Goal: Task Accomplishment & Management: Manage account settings

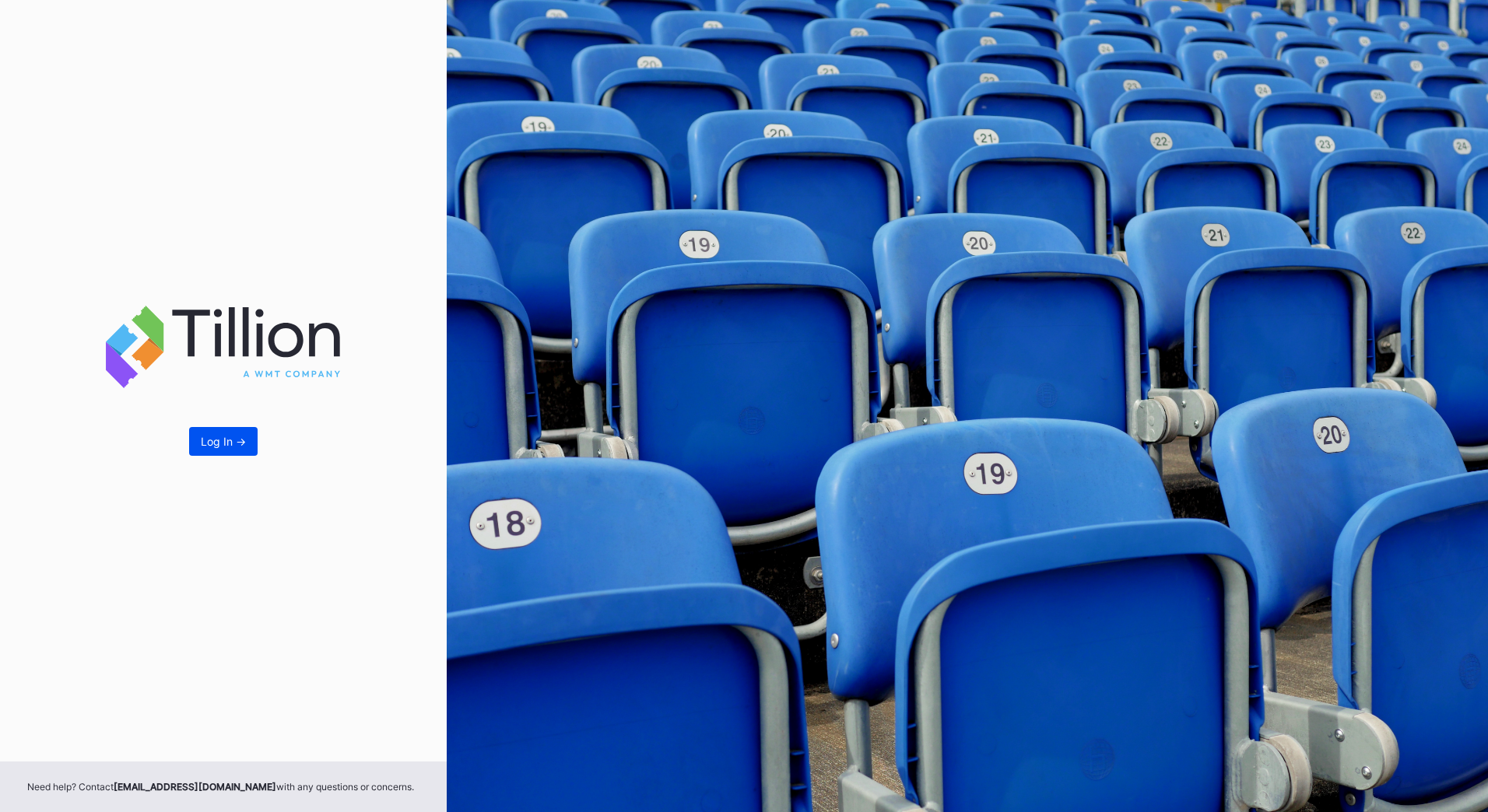
click at [238, 448] on div "Log In ->" at bounding box center [223, 441] width 45 height 13
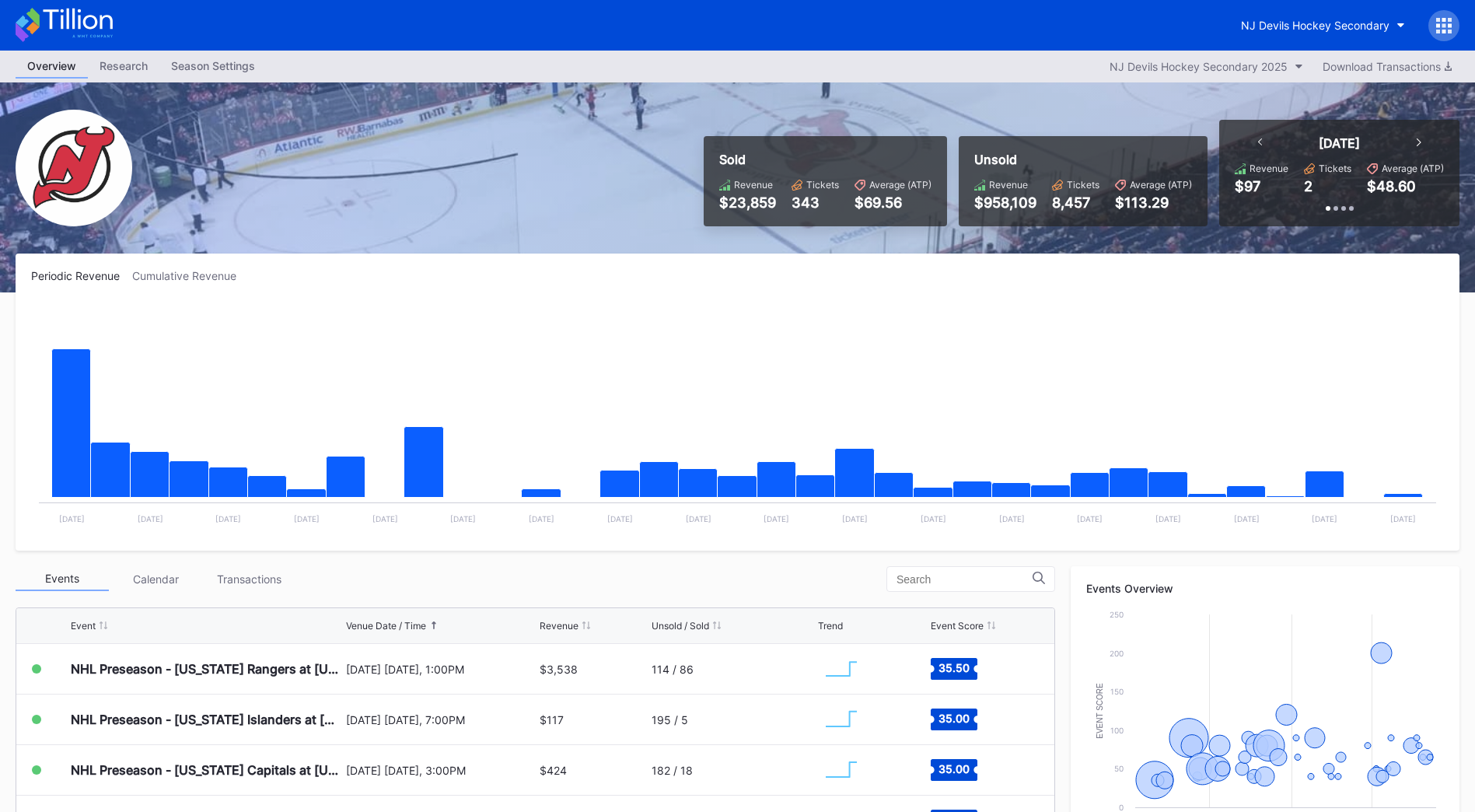
click at [199, 66] on div "Season Settings" at bounding box center [214, 65] width 108 height 22
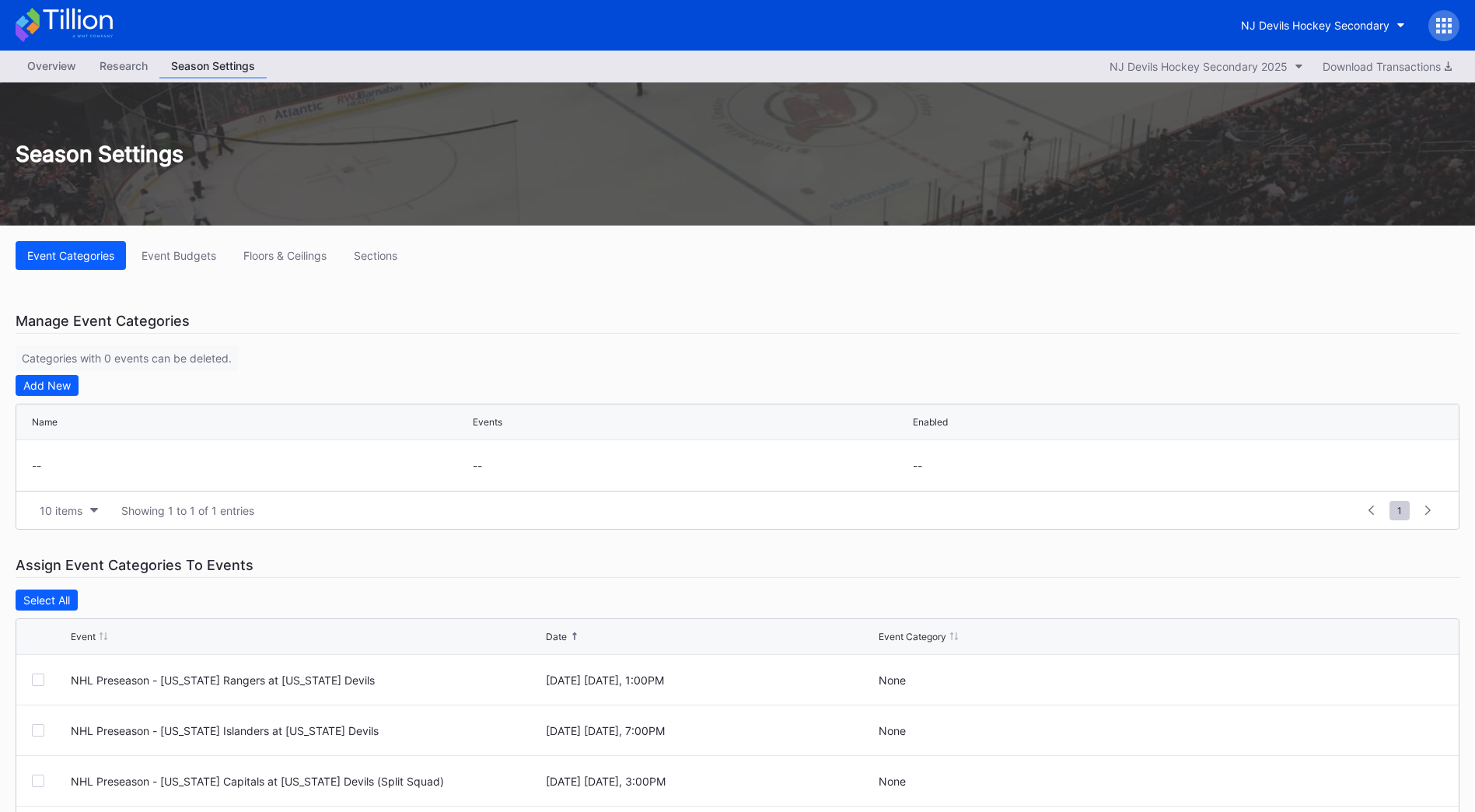
click at [117, 60] on div "Research" at bounding box center [123, 65] width 71 height 22
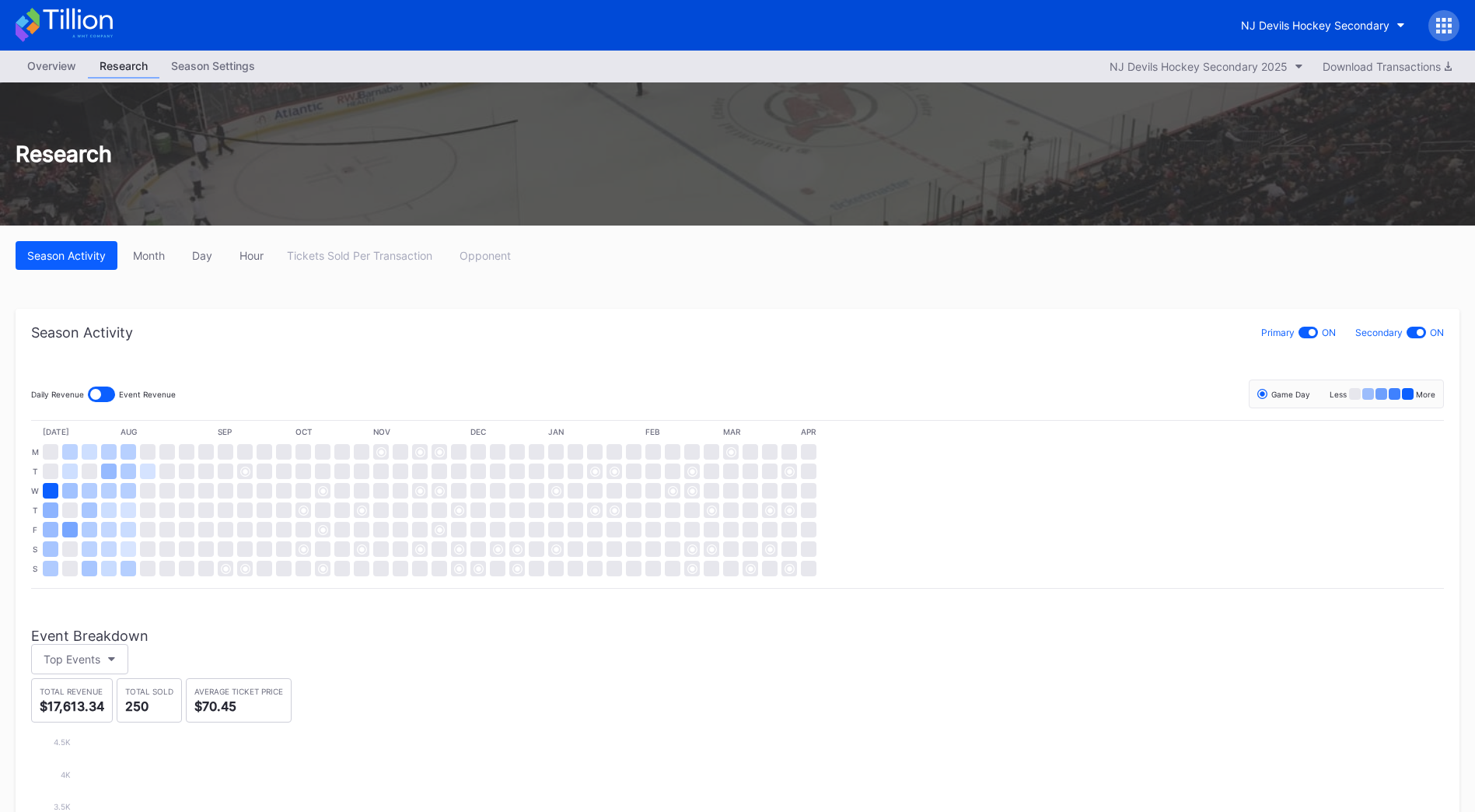
click at [54, 58] on div "Overview" at bounding box center [51, 65] width 72 height 22
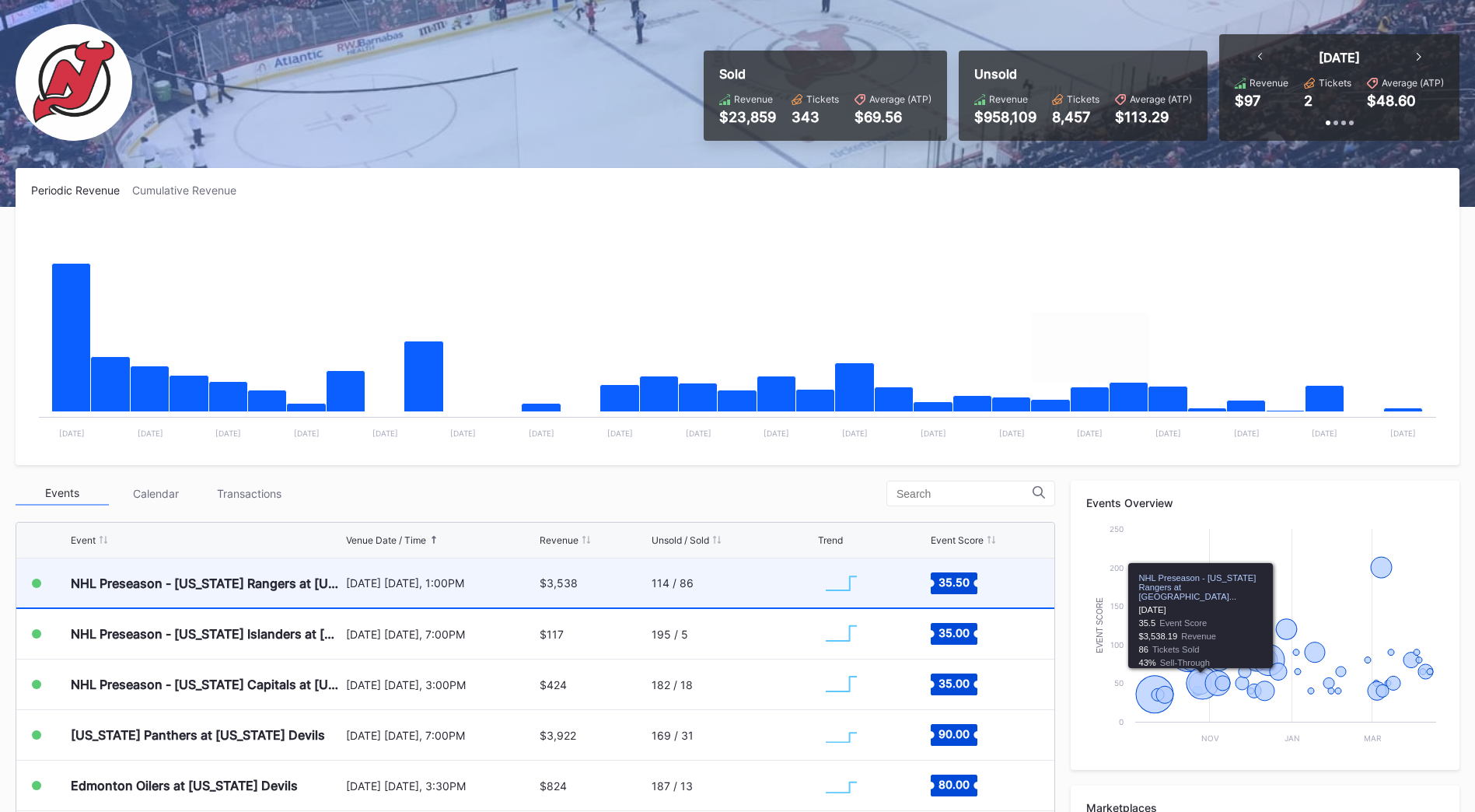
scroll to position [156, 0]
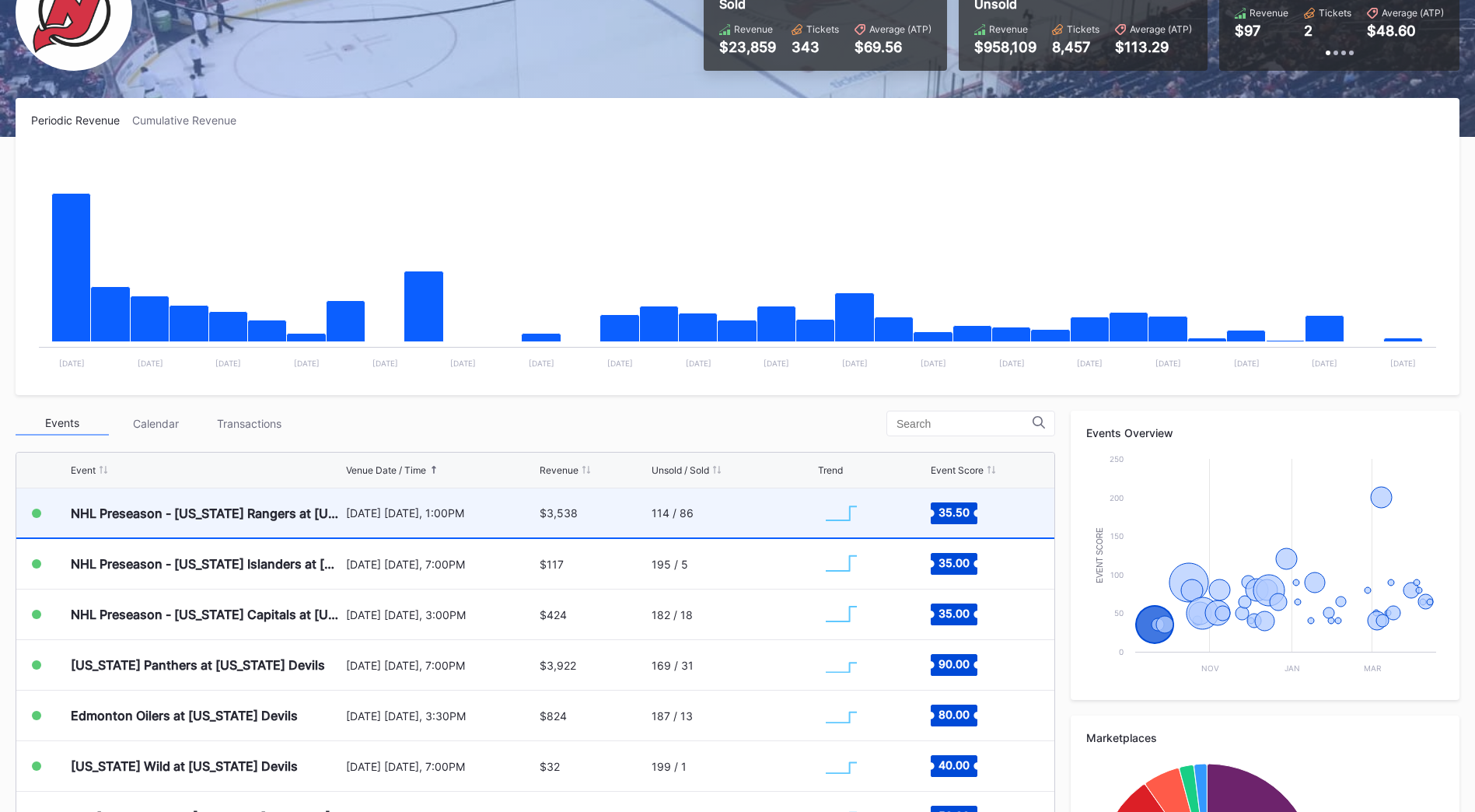
click at [584, 513] on div "$3,538" at bounding box center [593, 512] width 108 height 49
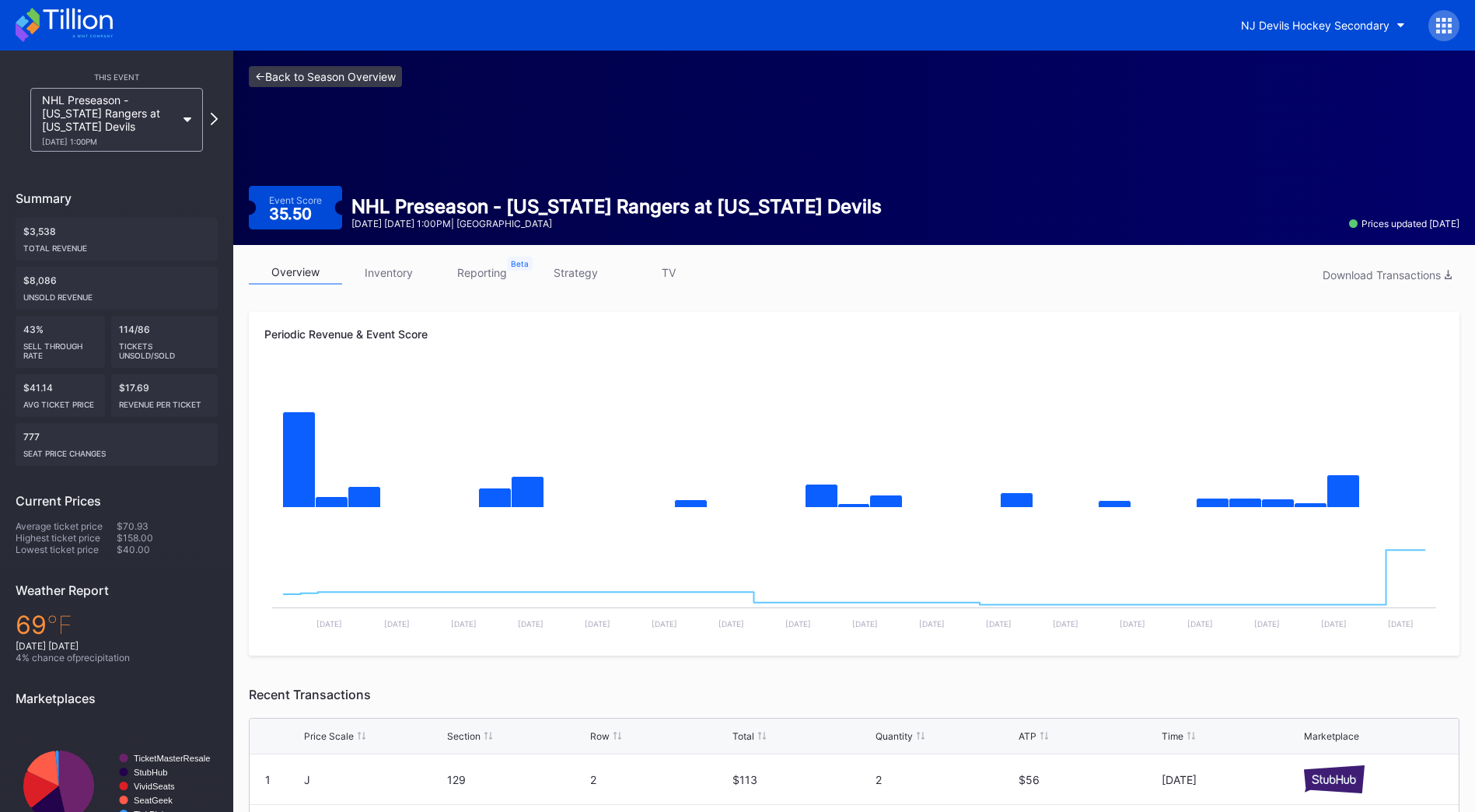
click at [343, 79] on link "<- Back to Season Overview" at bounding box center [325, 76] width 153 height 21
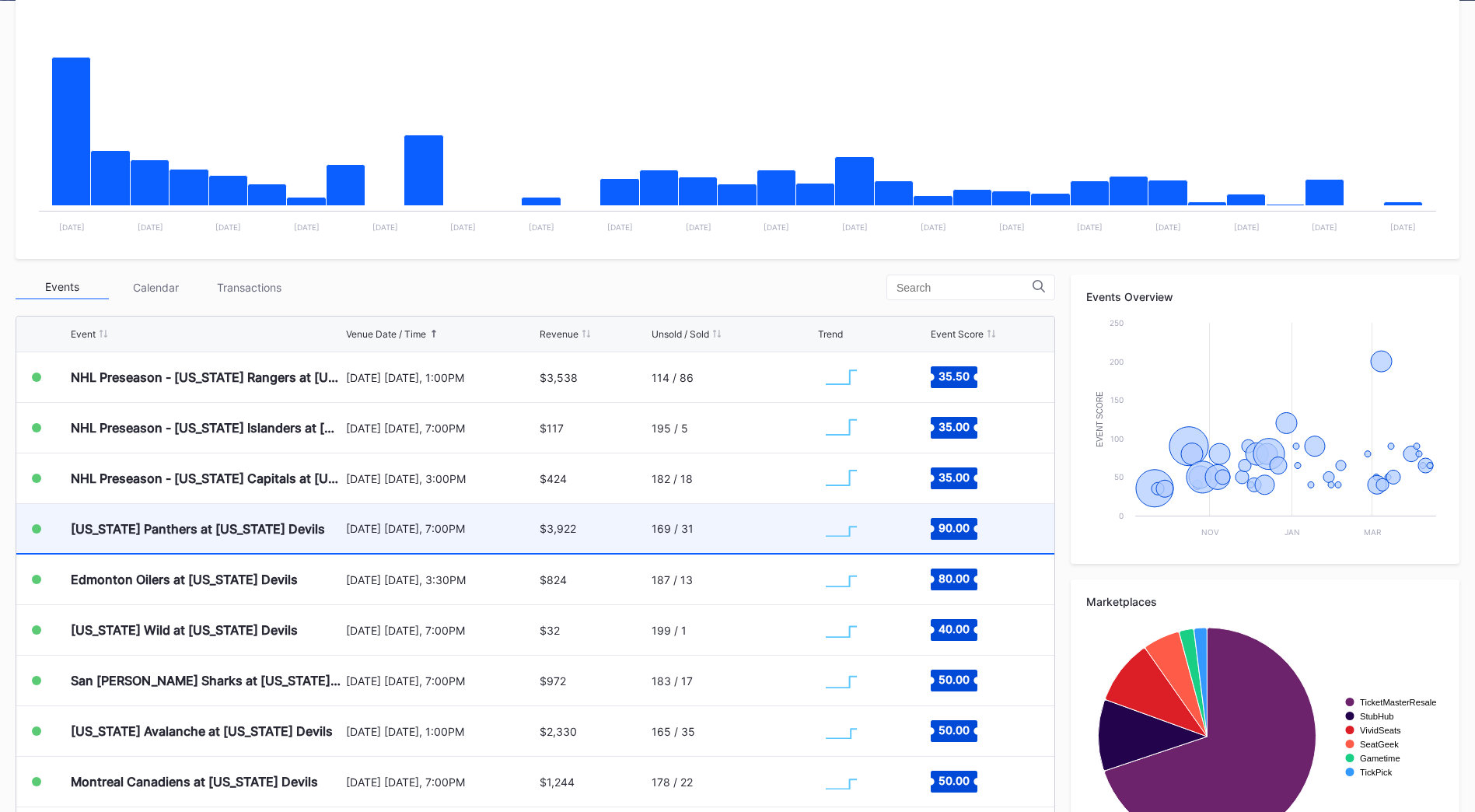
scroll to position [364, 0]
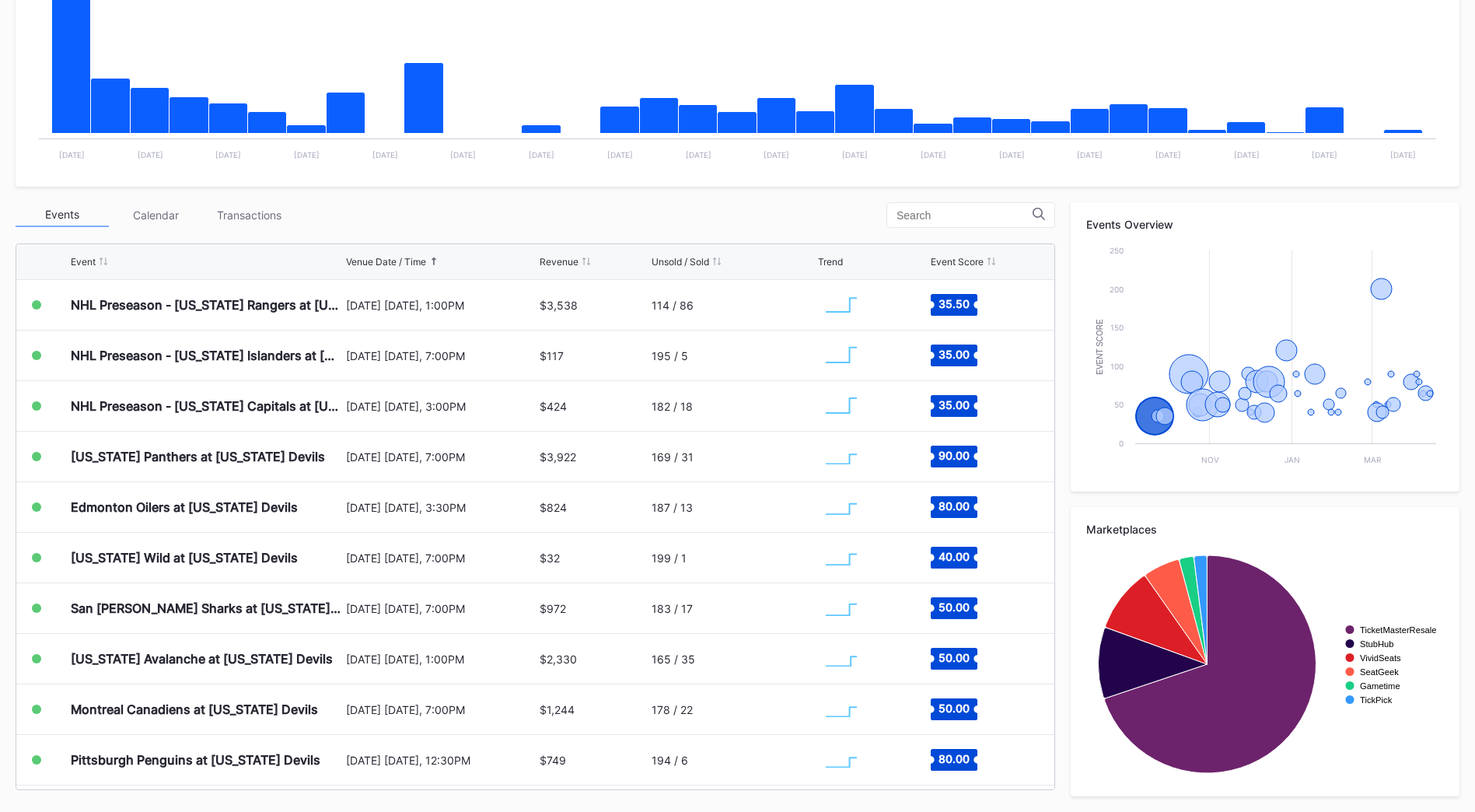
click at [260, 223] on div "Transactions" at bounding box center [248, 214] width 94 height 24
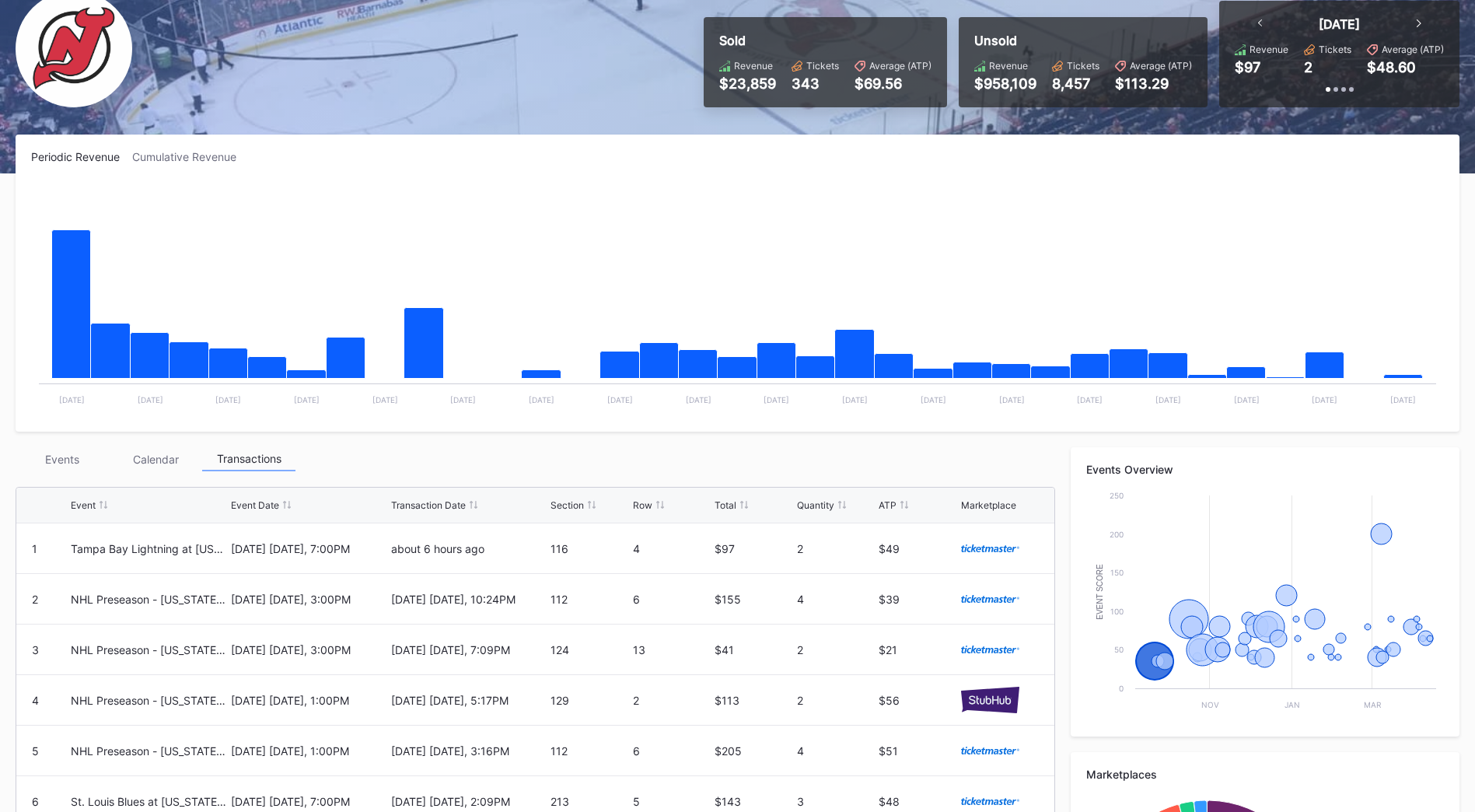
scroll to position [0, 0]
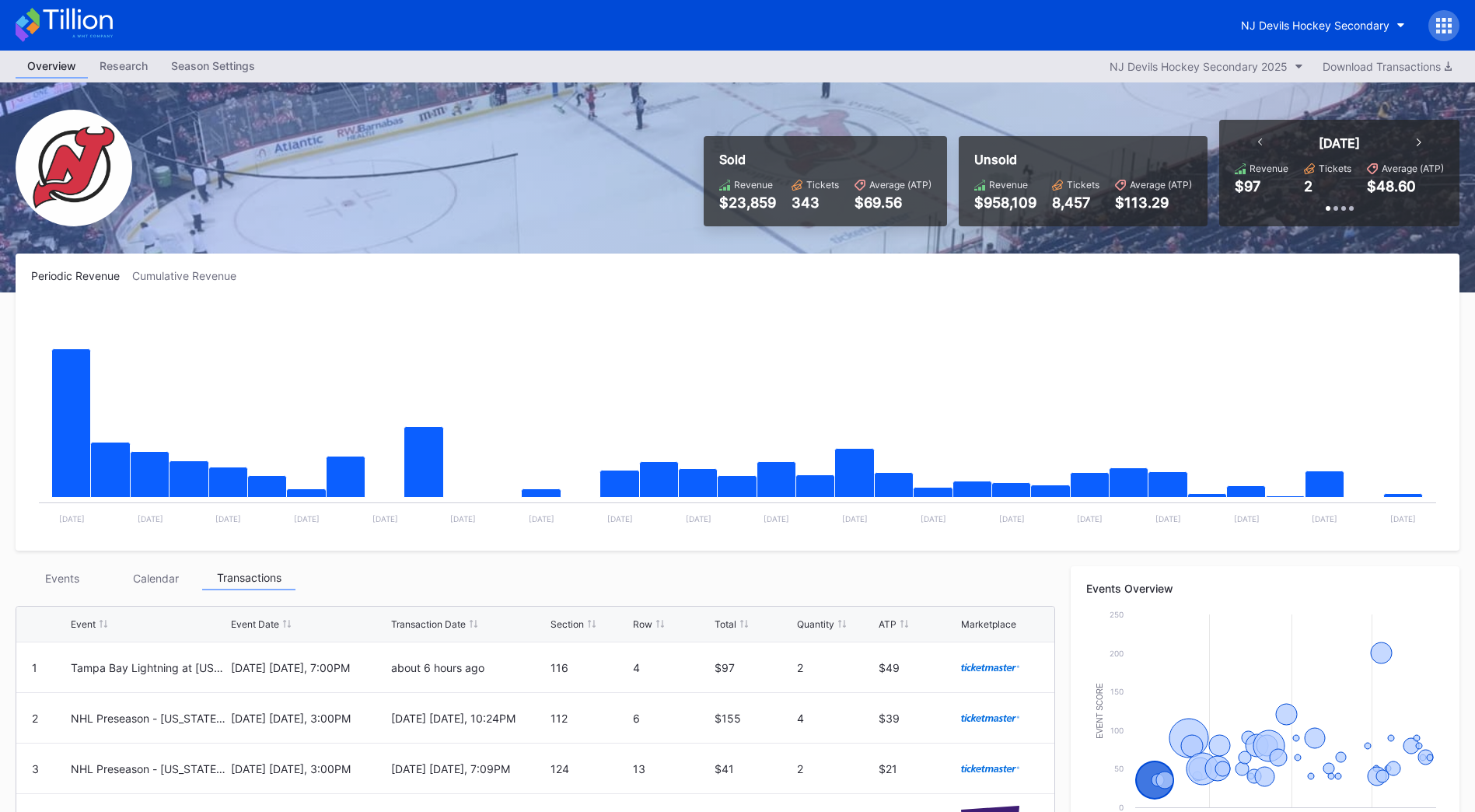
click at [192, 59] on div "Season Settings" at bounding box center [214, 65] width 108 height 22
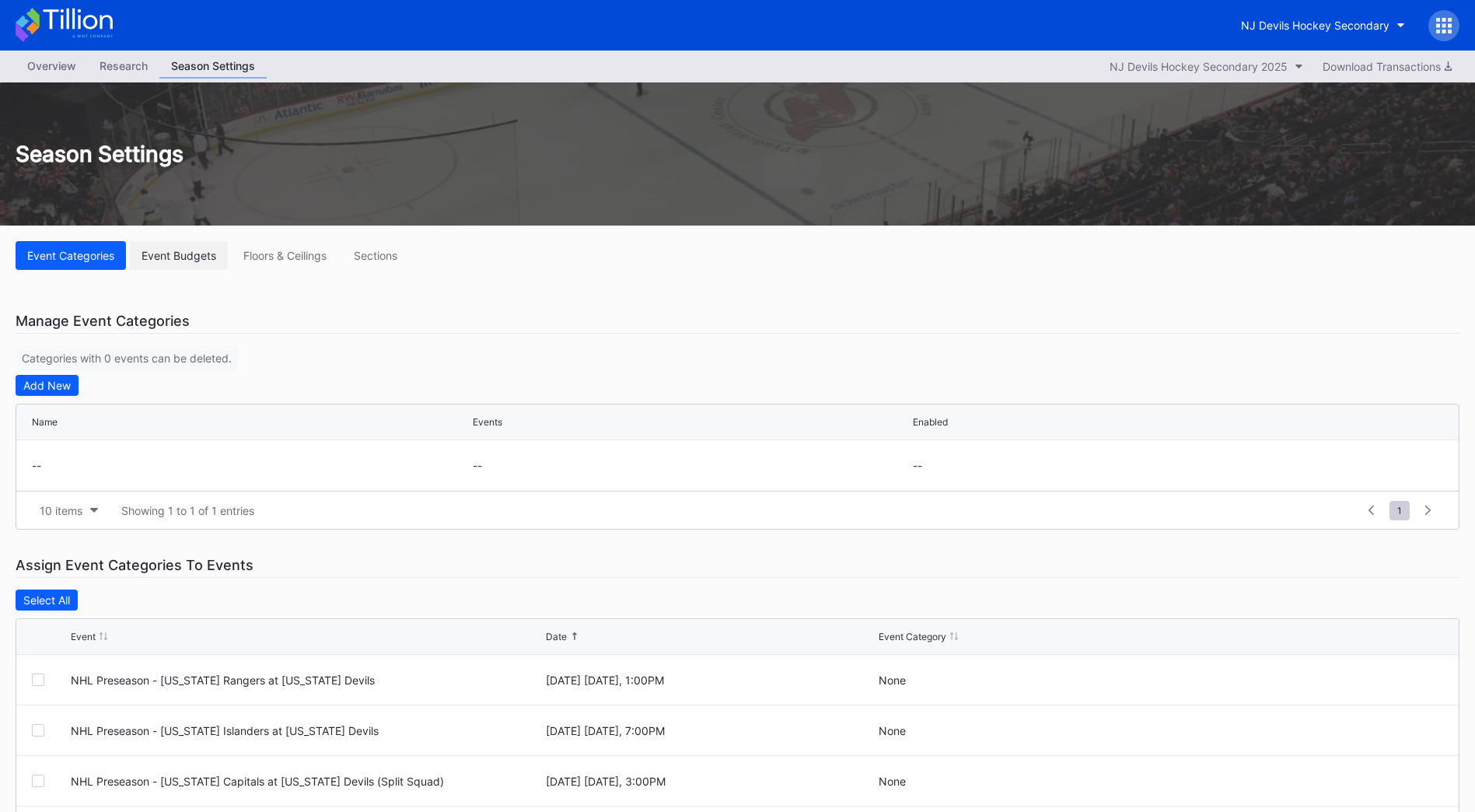
click at [163, 253] on div "Event Budgets" at bounding box center [179, 256] width 74 height 13
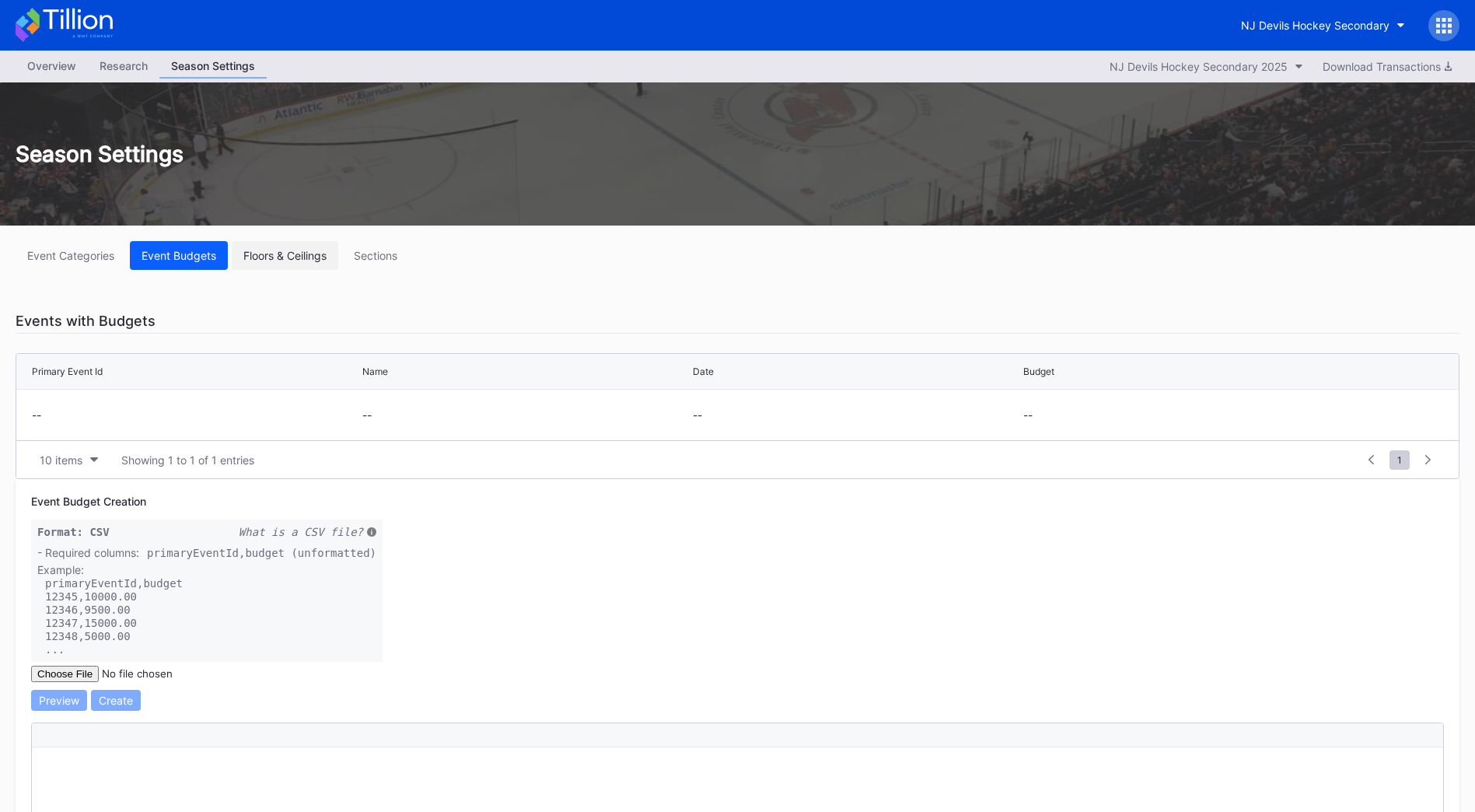
click at [276, 256] on div "Floors & Ceilings" at bounding box center [285, 256] width 84 height 13
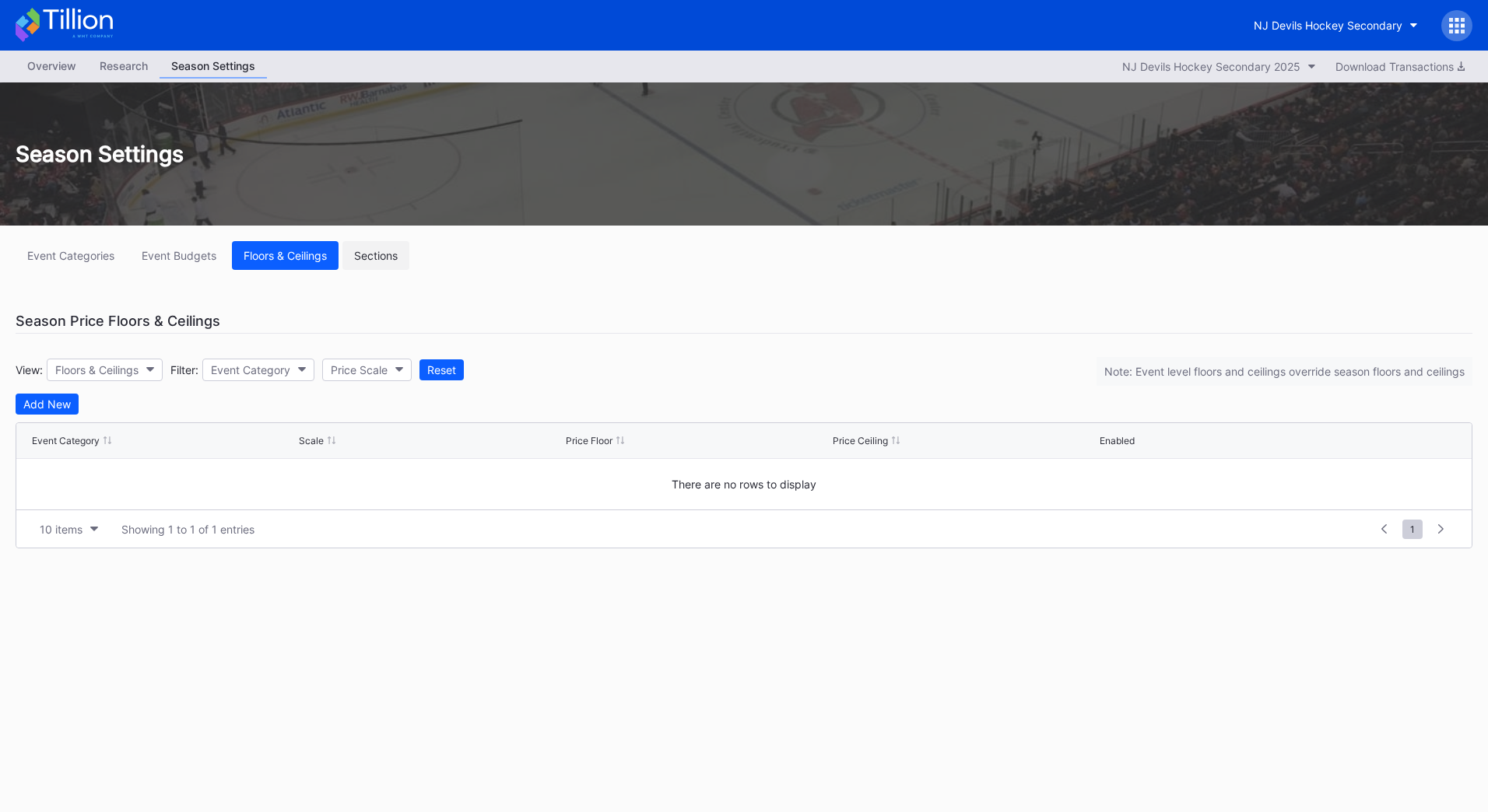
click at [363, 254] on div "Sections" at bounding box center [376, 256] width 44 height 13
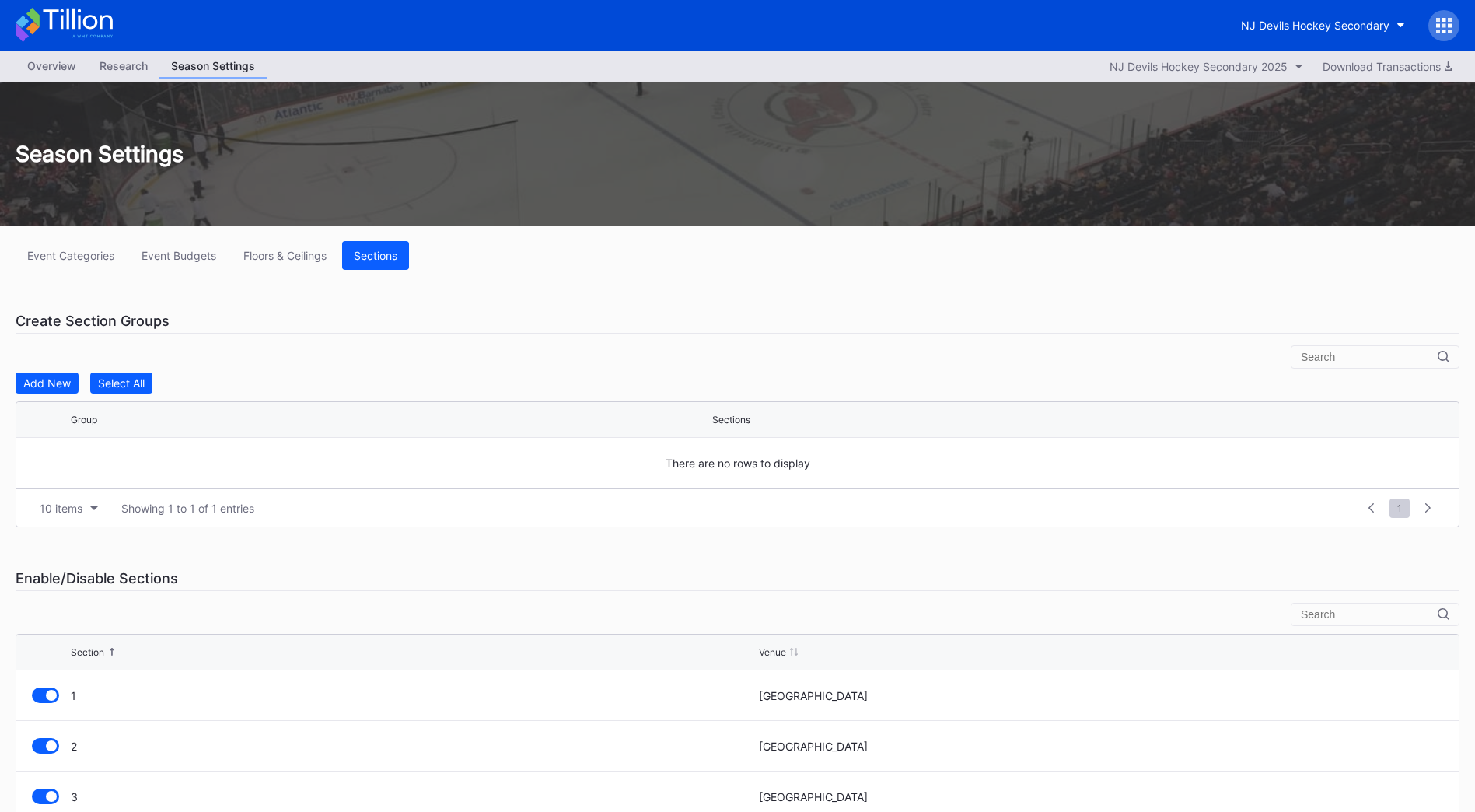
click at [62, 65] on div "Overview" at bounding box center [51, 65] width 72 height 22
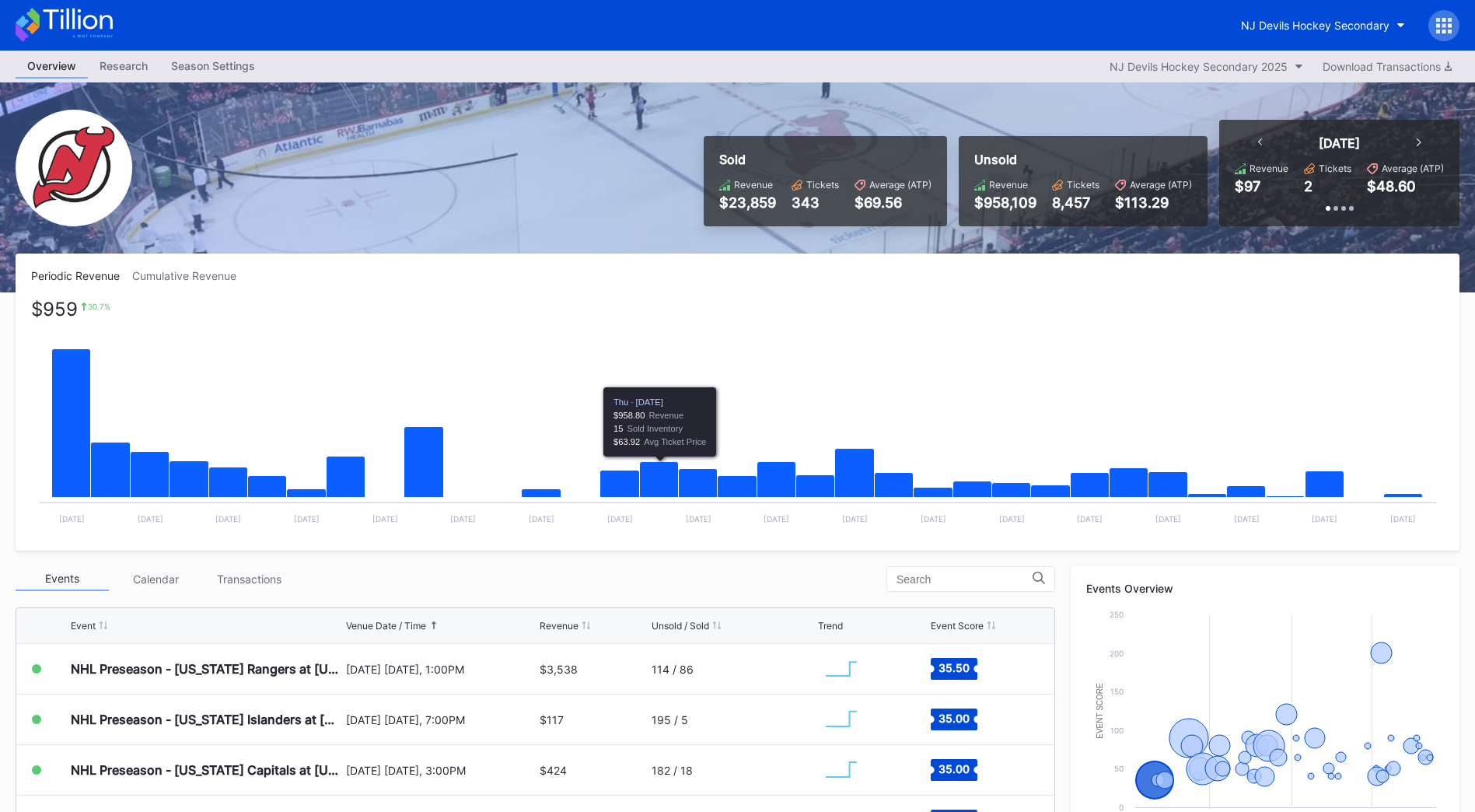
scroll to position [78, 0]
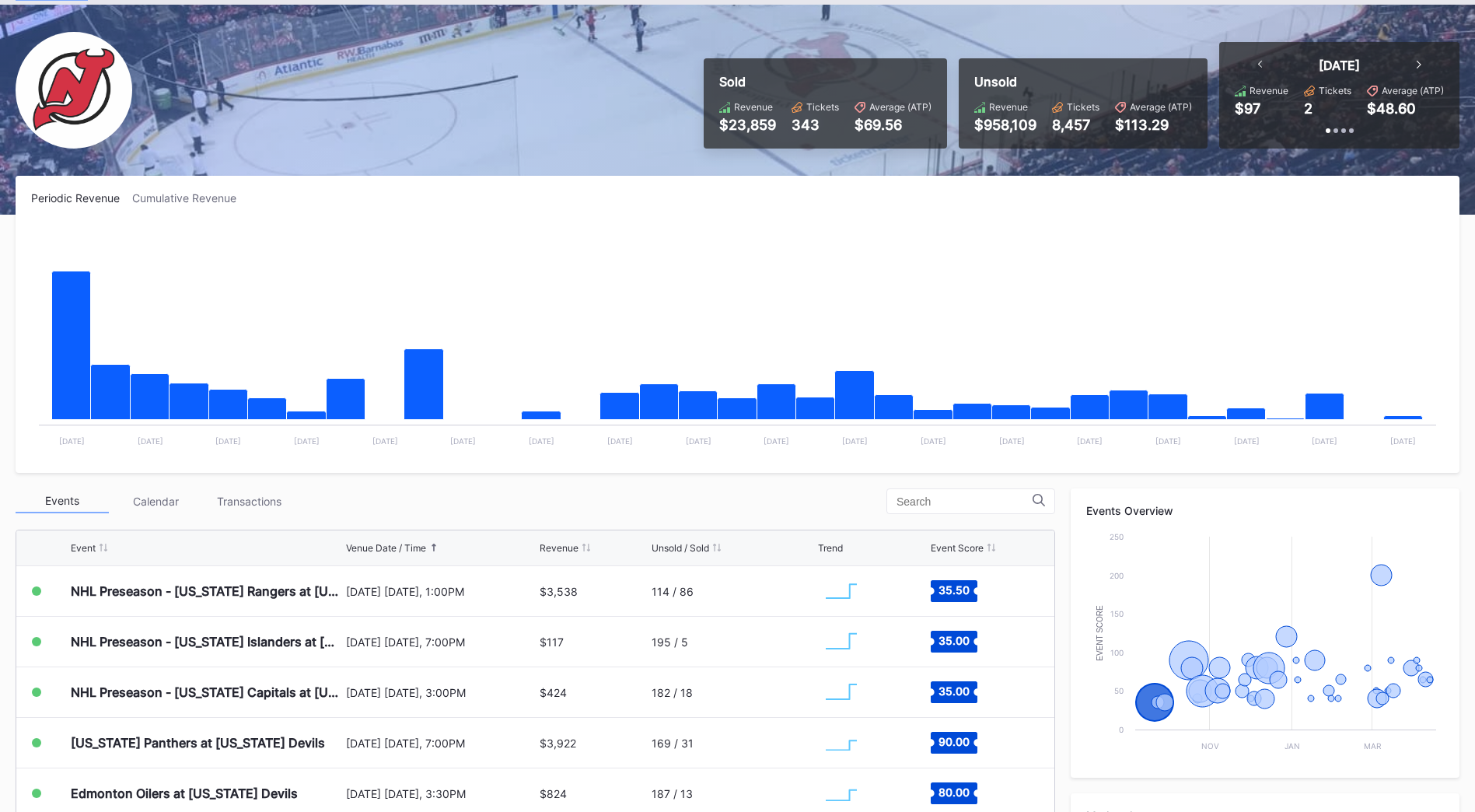
click at [257, 504] on div "Transactions" at bounding box center [248, 501] width 94 height 24
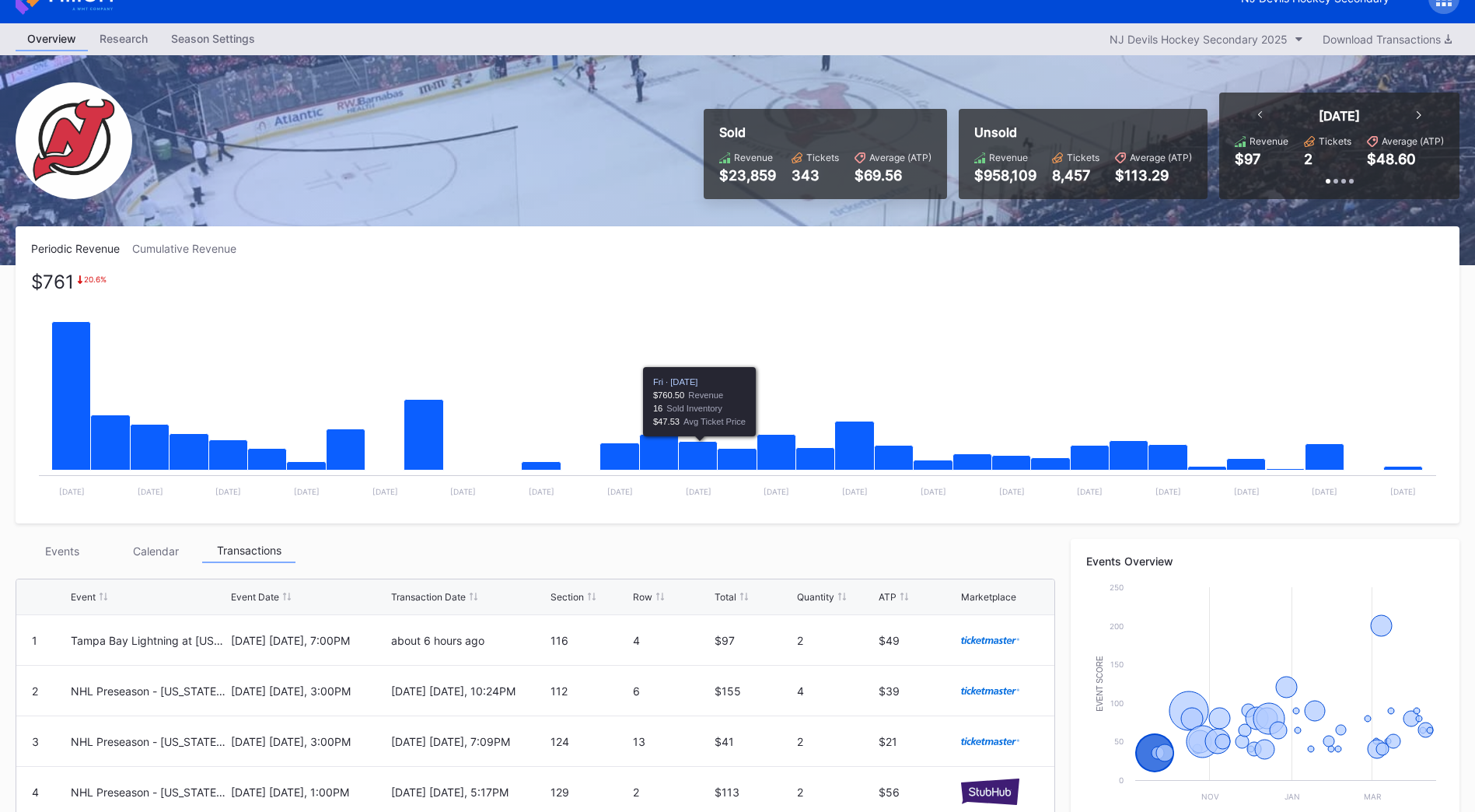
scroll to position [0, 0]
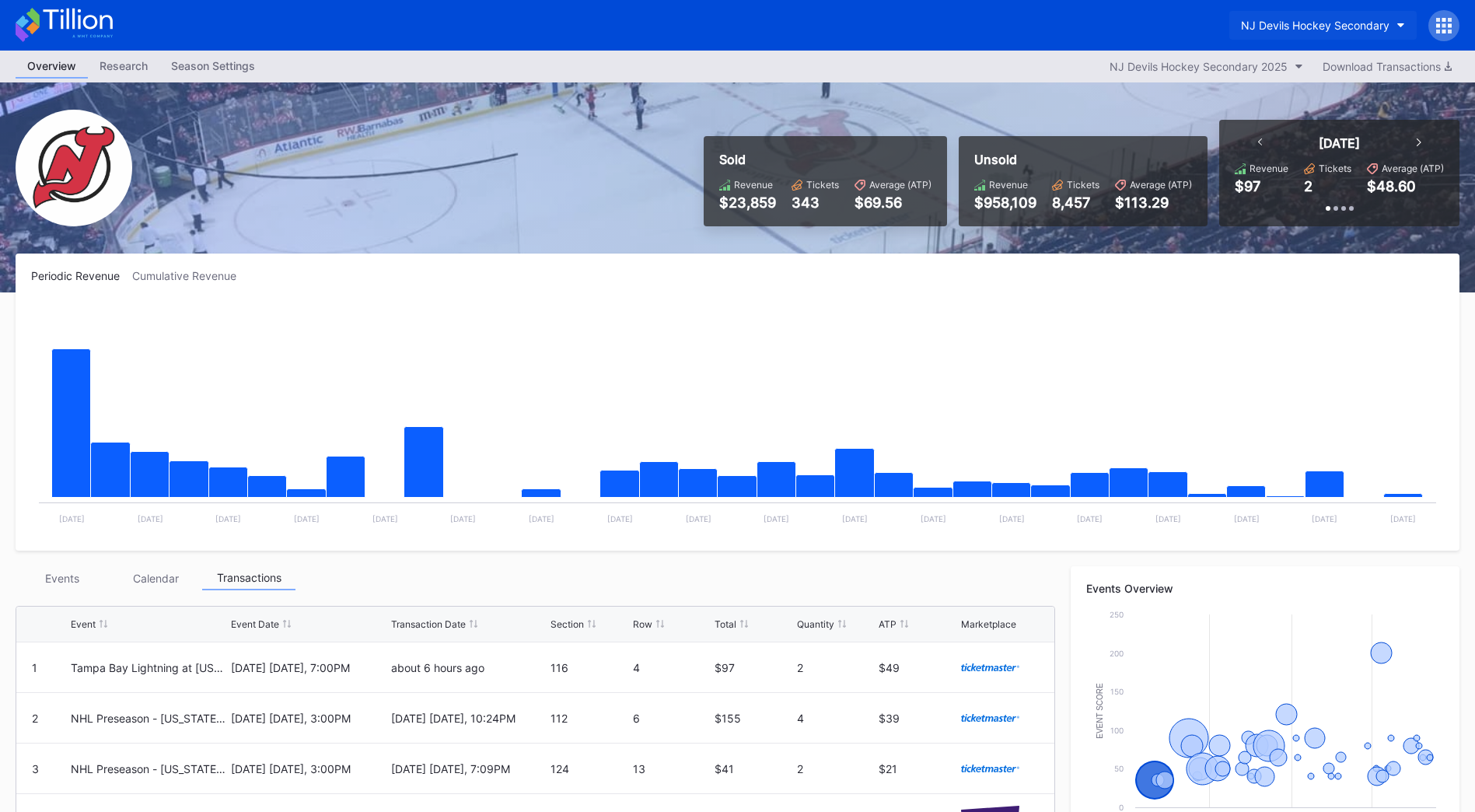
click at [1364, 22] on div "NJ Devils Hockey Secondary" at bounding box center [1315, 26] width 148 height 13
click at [1439, 26] on icon at bounding box center [1438, 25] width 4 height 4
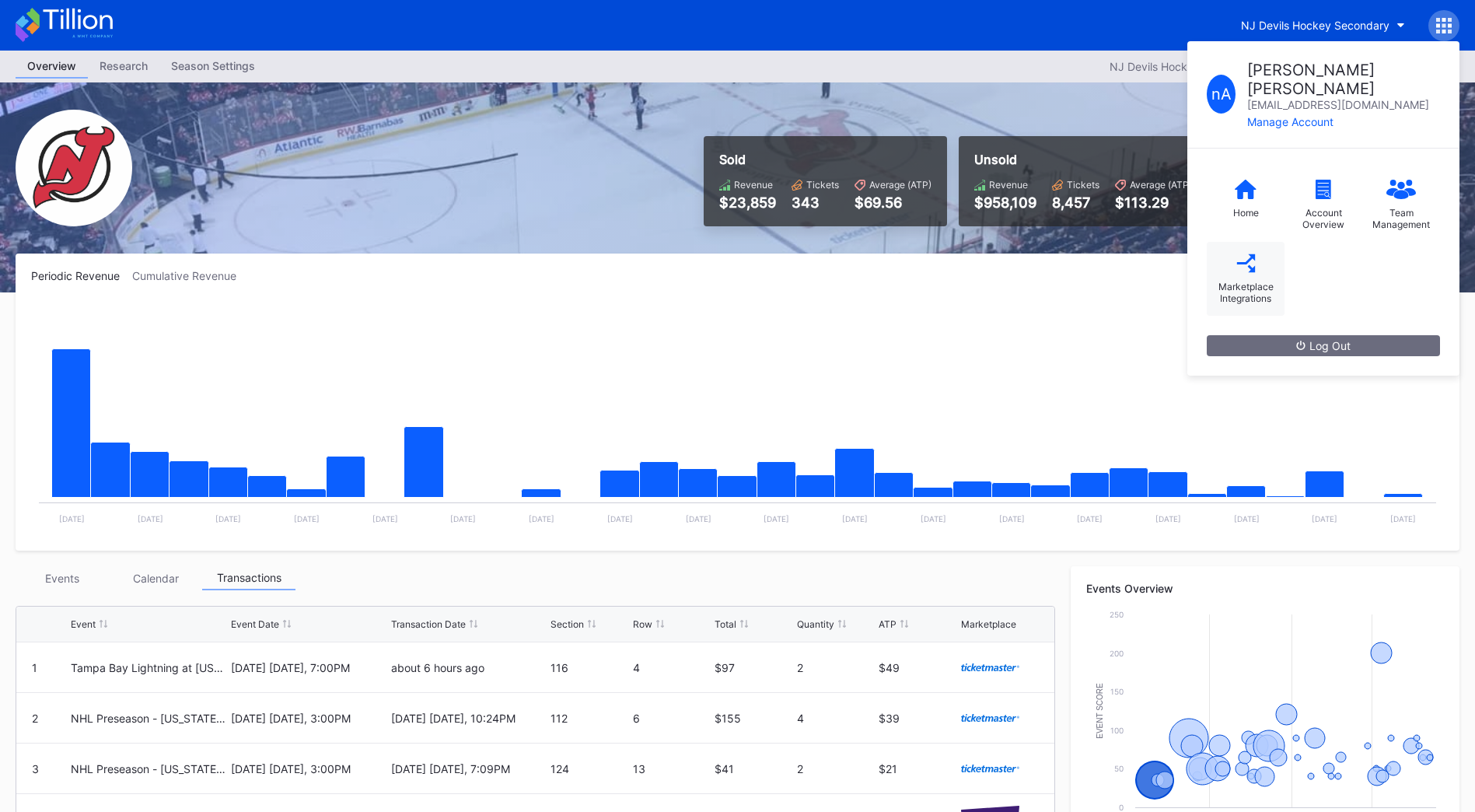
click at [1230, 281] on div "Marketplace Integrations" at bounding box center [1246, 292] width 62 height 23
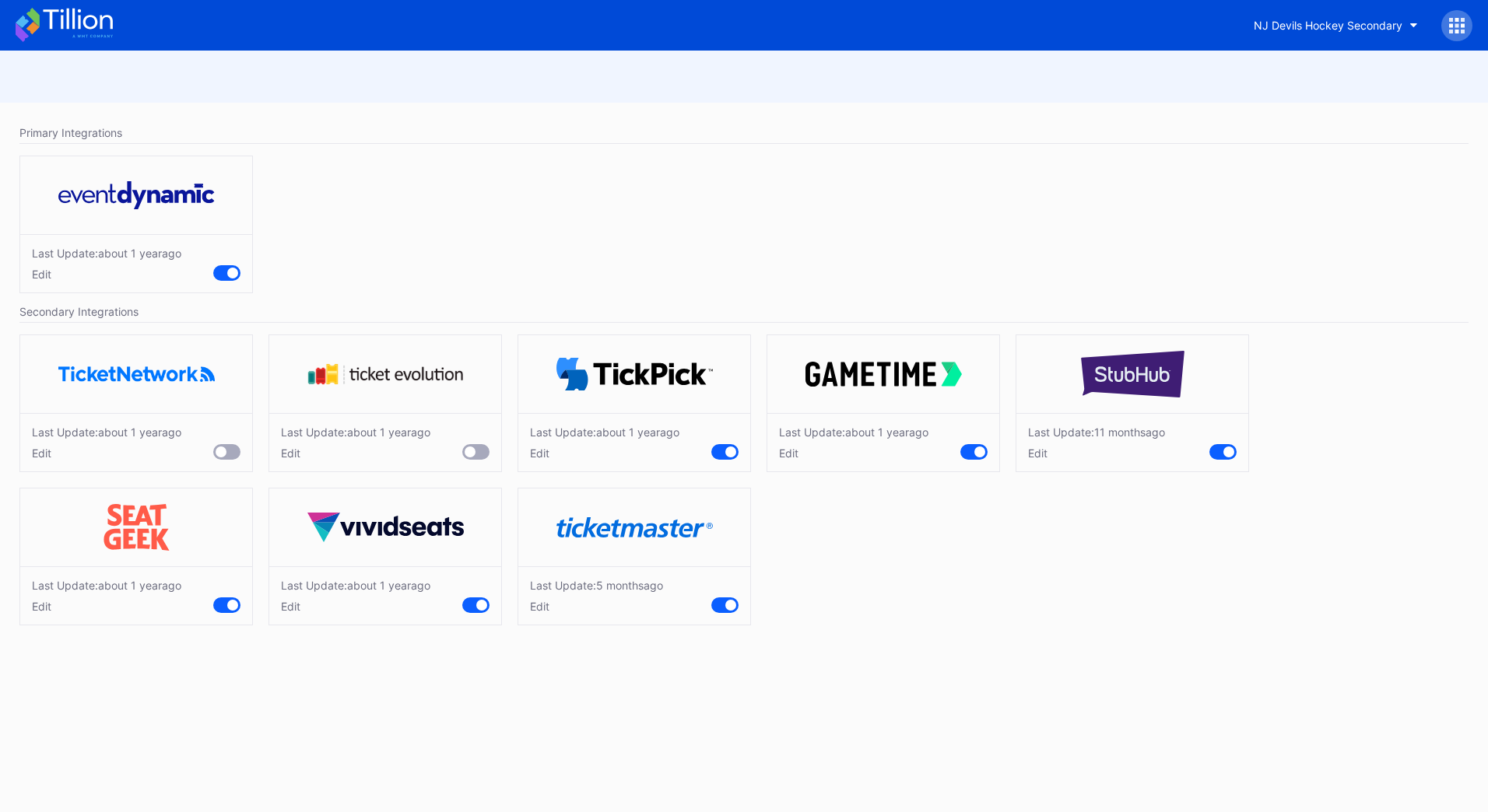
click at [533, 608] on div "Edit" at bounding box center [596, 606] width 133 height 13
click at [283, 602] on div "Edit" at bounding box center [355, 606] width 149 height 13
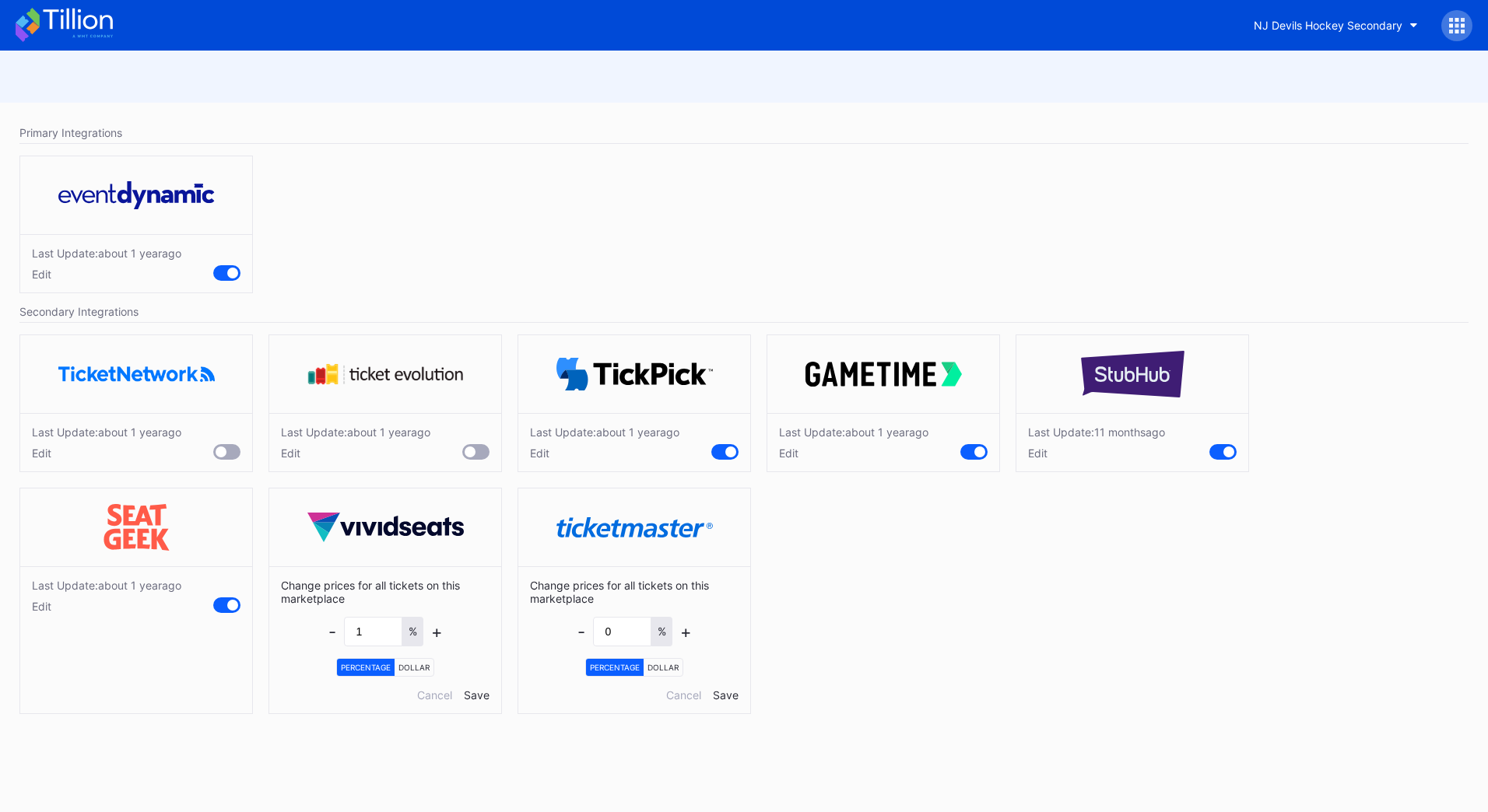
click at [50, 605] on div "Edit" at bounding box center [107, 606] width 149 height 13
click at [545, 452] on div "Edit" at bounding box center [604, 453] width 149 height 13
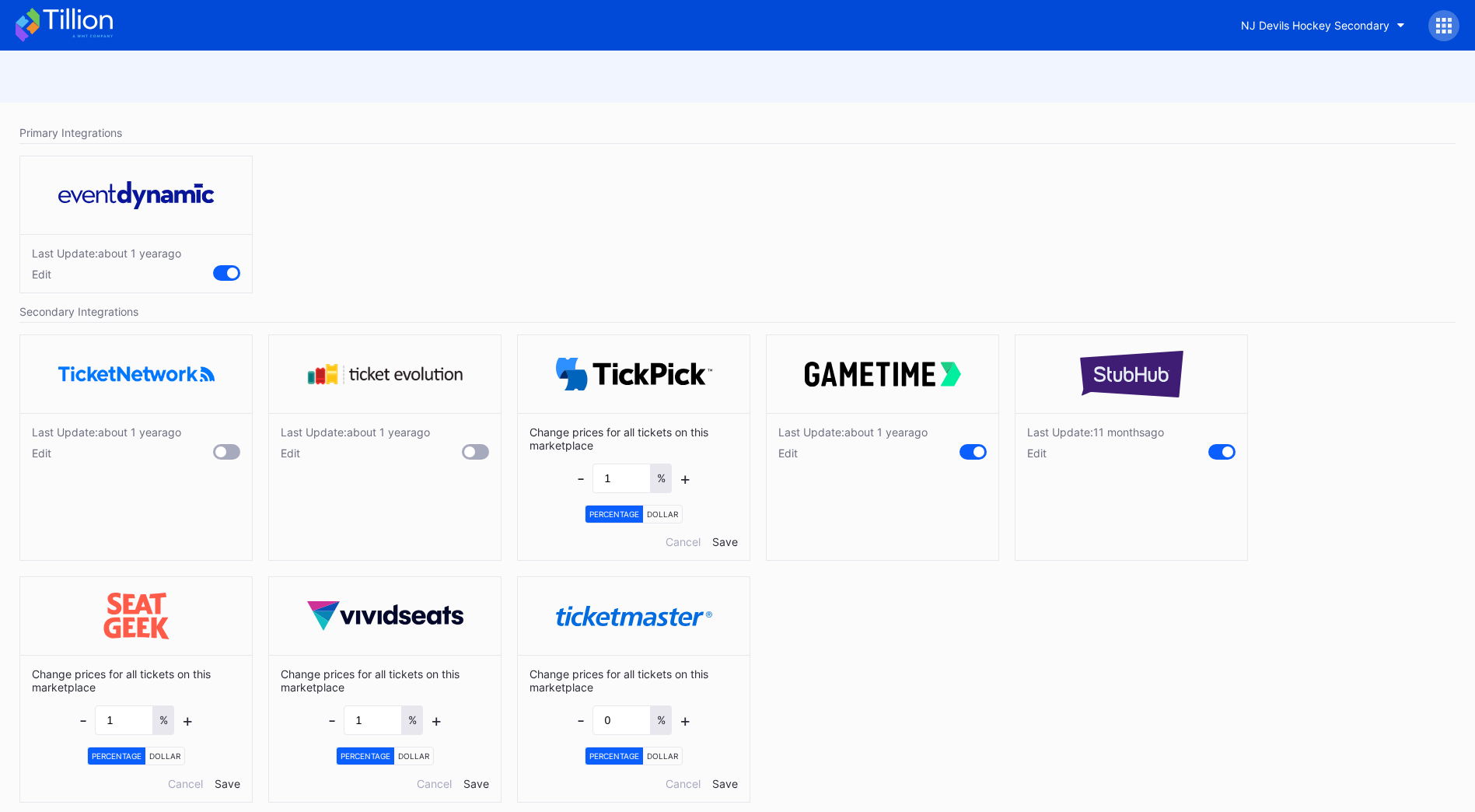
click at [792, 448] on div "Edit" at bounding box center [853, 453] width 149 height 13
click at [1040, 450] on div "Edit" at bounding box center [1095, 453] width 137 height 13
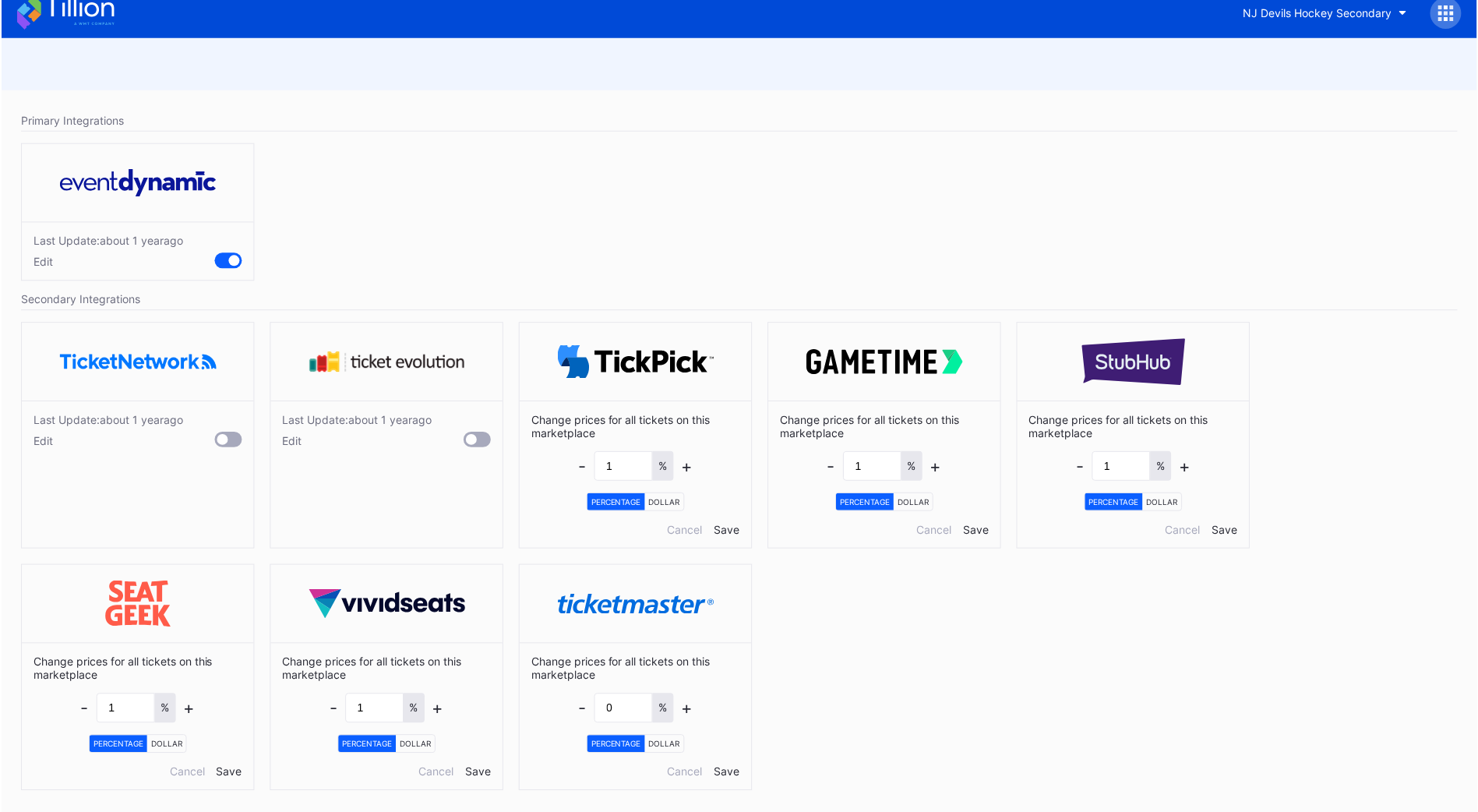
scroll to position [18, 0]
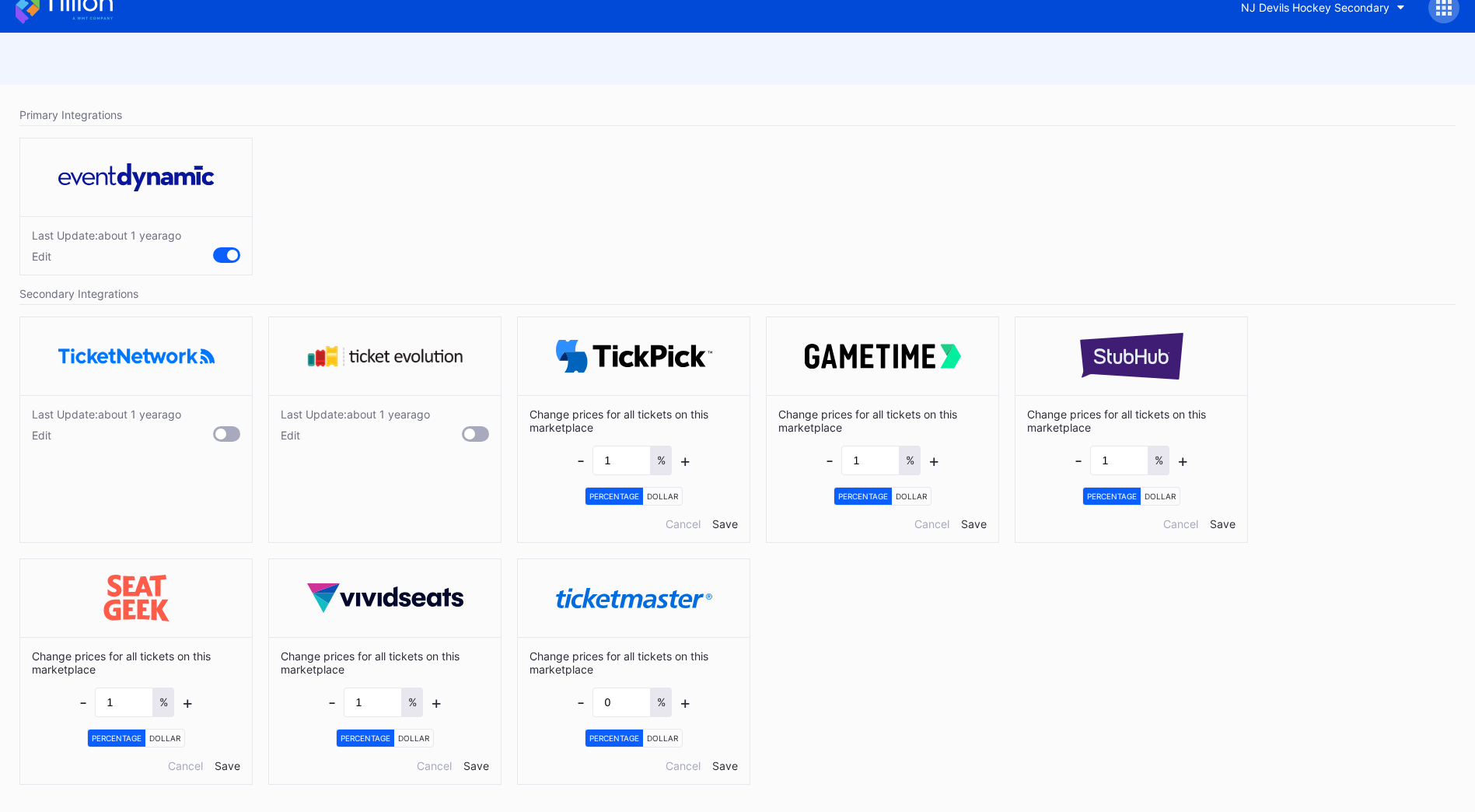
click at [936, 665] on div "Last Update: about [DATE] Edit Last Update: about [DATE] Edit Change prices for…" at bounding box center [738, 555] width 1452 height 492
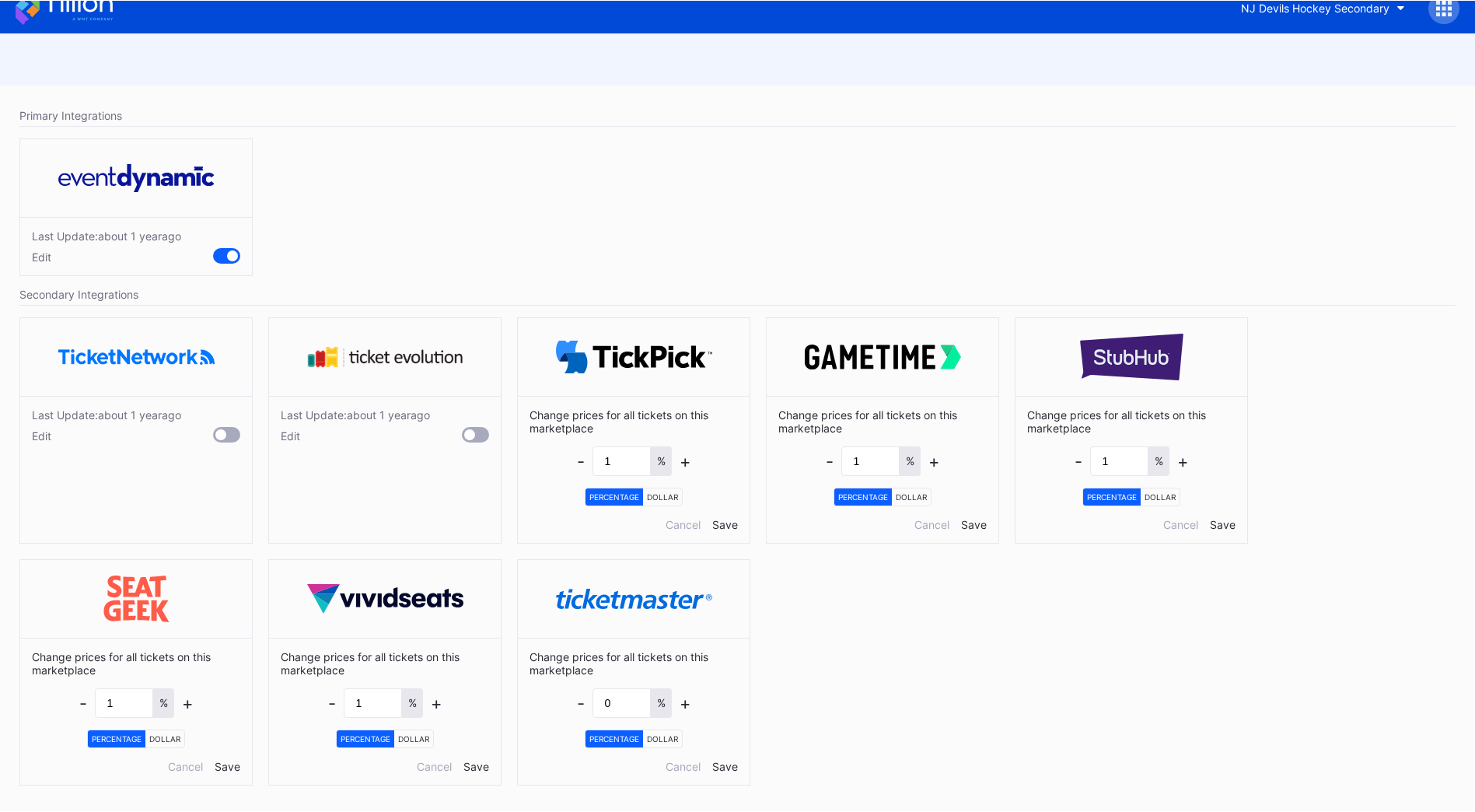
scroll to position [0, 0]
